Goal: Download file/media

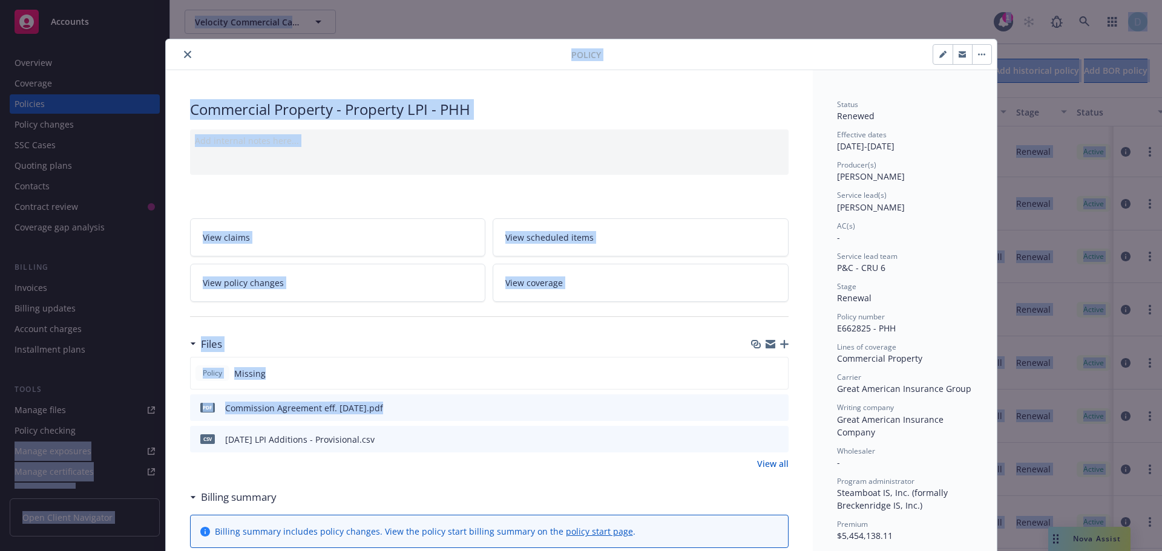
click at [184, 56] on icon "close" at bounding box center [187, 54] width 7 height 7
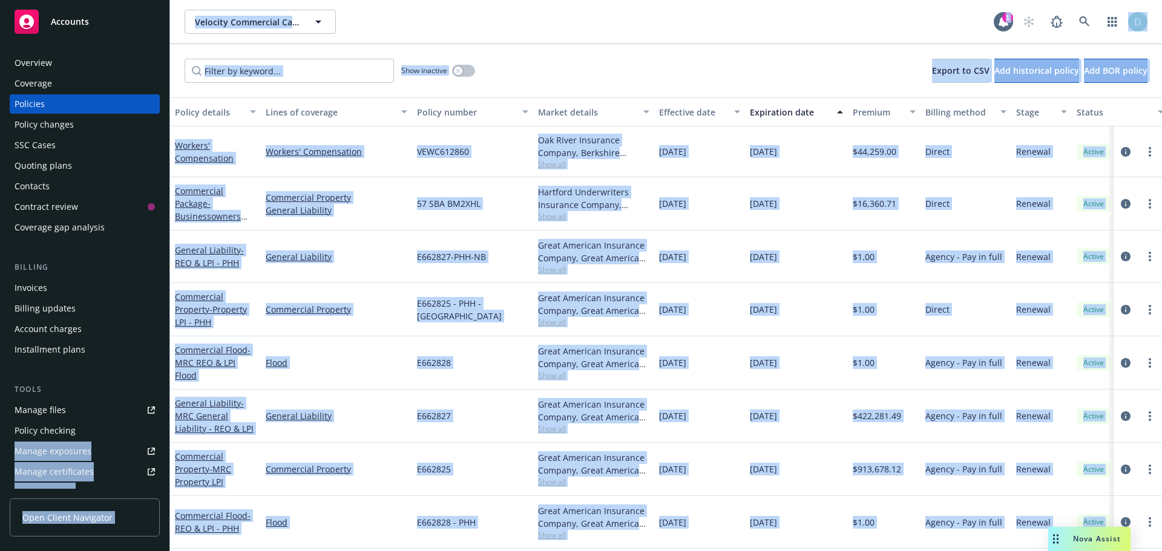
click at [1086, 544] on span "Nova Assist" at bounding box center [1097, 539] width 48 height 10
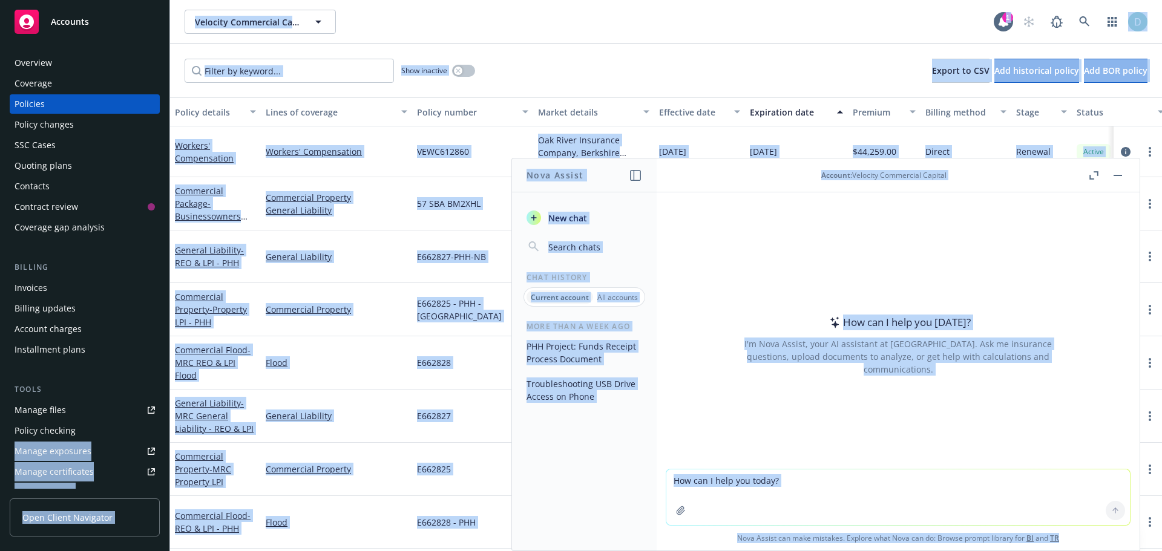
click at [764, 490] on textarea at bounding box center [898, 498] width 464 height 56
click at [810, 488] on textarea at bounding box center [898, 498] width 464 height 56
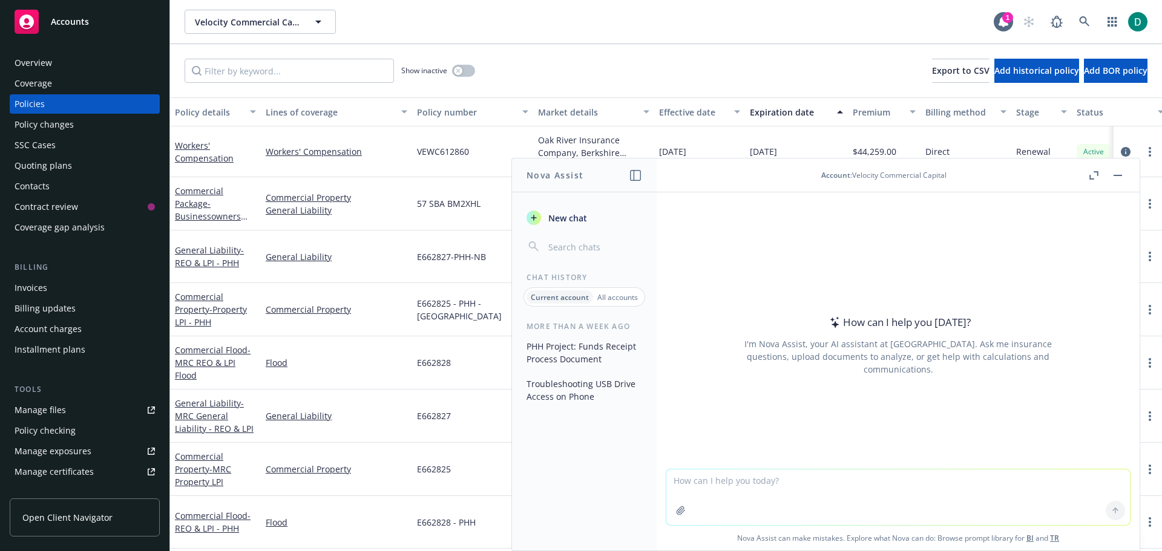
click at [808, 480] on textarea at bounding box center [898, 498] width 464 height 56
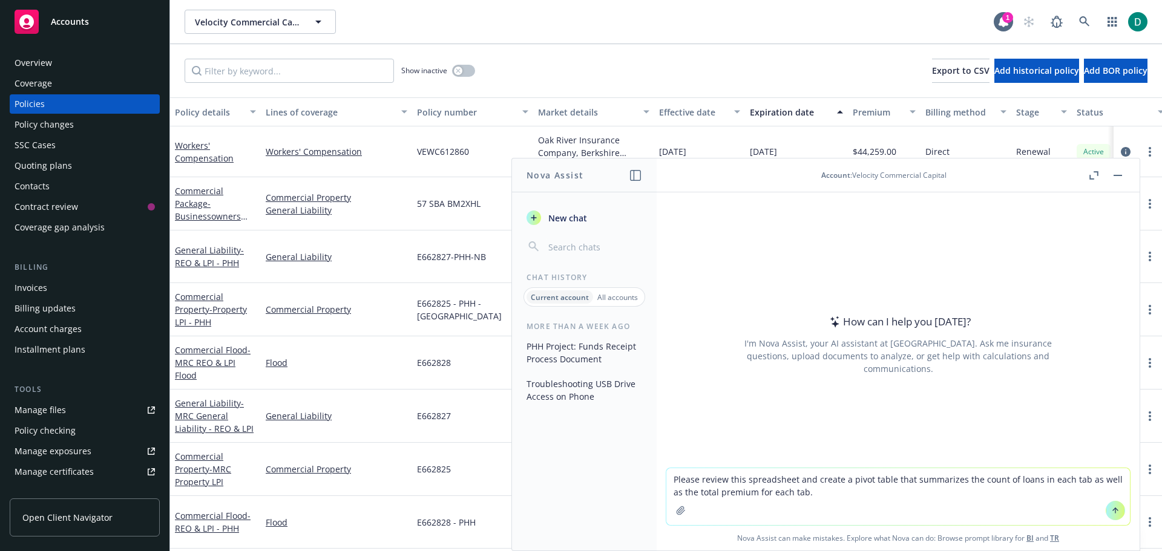
type textarea "Please review this spreadsheet and create a pivot table that summarizes the cou…"
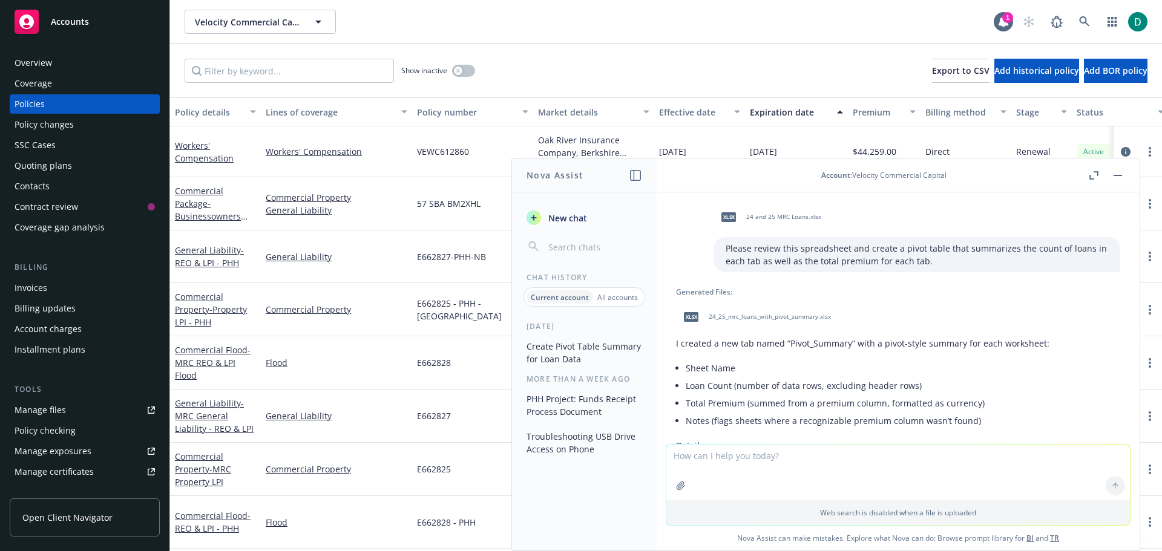
click at [786, 314] on span "24_25_mrc_loans_with_pivot_summary.xlsx" at bounding box center [770, 317] width 122 height 8
click at [792, 317] on span "24_25_mrc_loans_with_pivot_summary.xlsx" at bounding box center [770, 317] width 122 height 8
click at [713, 457] on textarea at bounding box center [898, 473] width 464 height 56
type textarea "Total the paid columns"
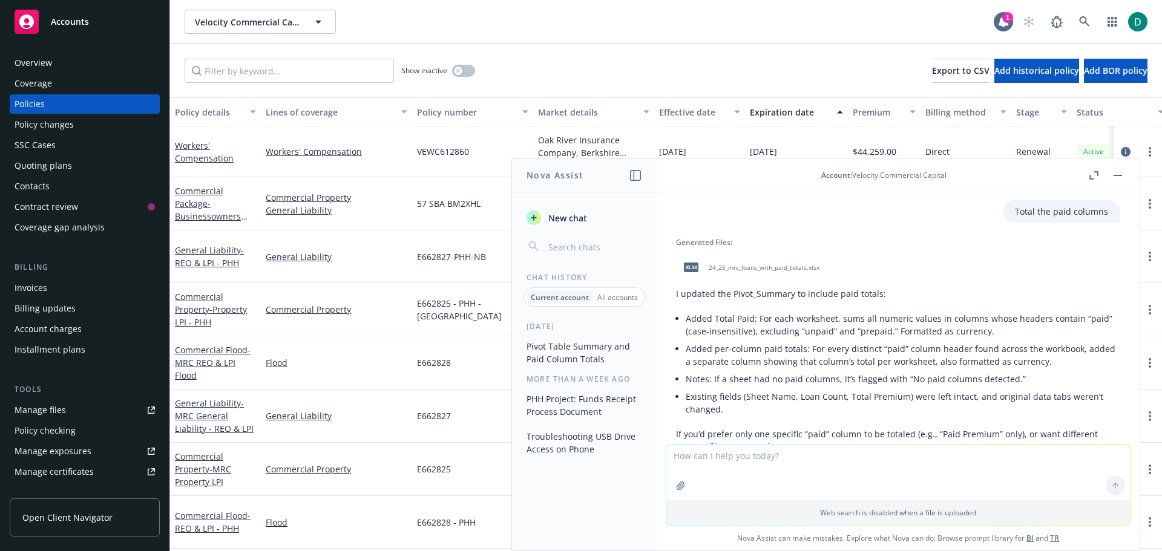
scroll to position [364, 0]
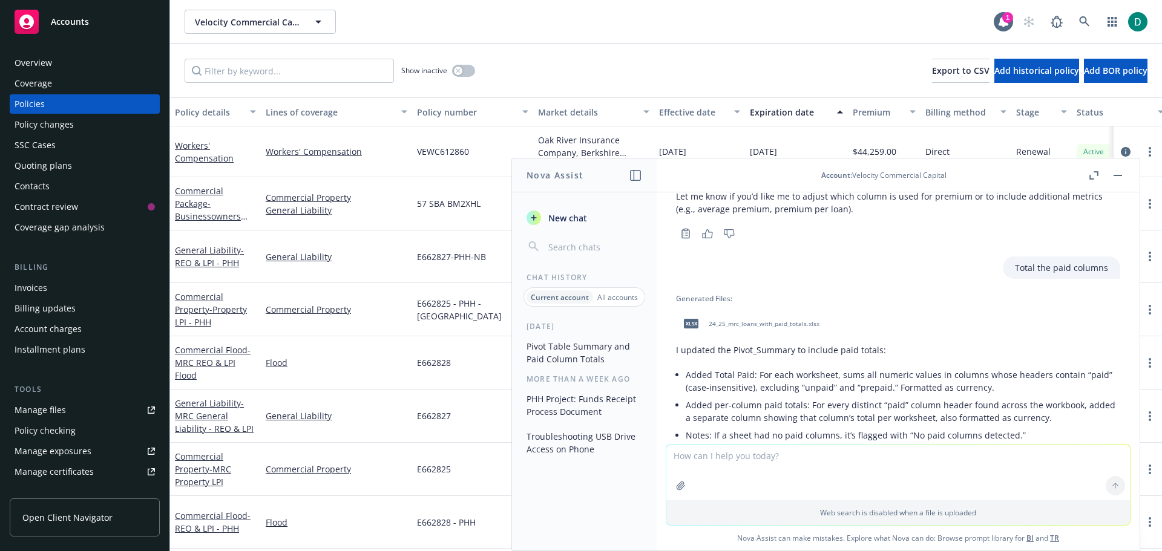
click at [763, 323] on span "24_25_mrc_loans_with_paid_totals.xlsx" at bounding box center [764, 324] width 111 height 8
click at [1116, 174] on button "button" at bounding box center [1118, 175] width 15 height 15
